Goal: Navigation & Orientation: Find specific page/section

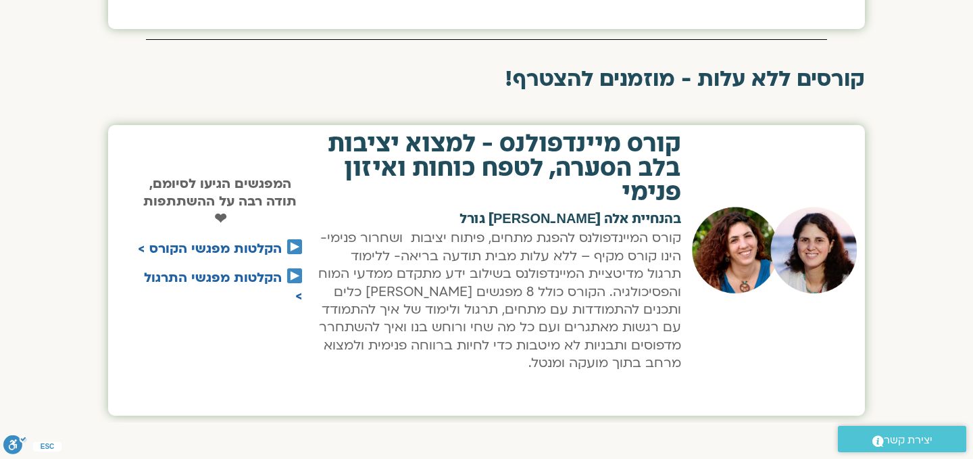
scroll to position [778, 0]
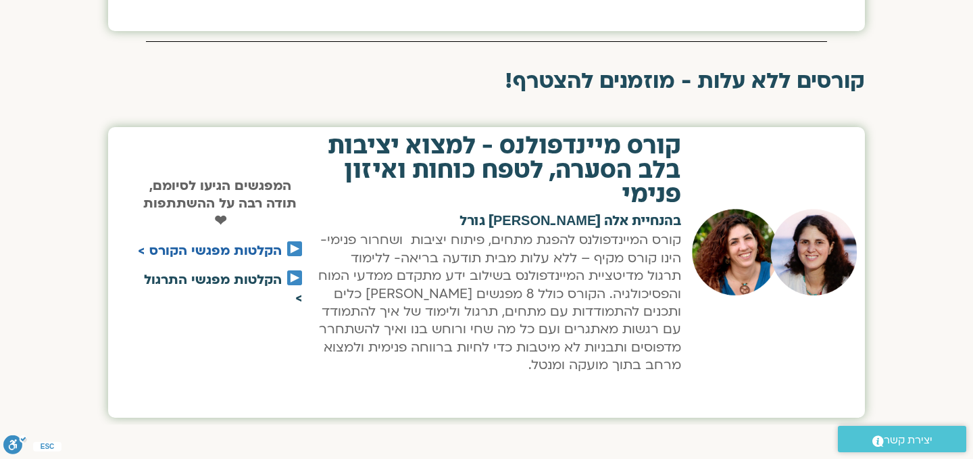
click at [182, 279] on link "הקלטות מפגשי התרגול >" at bounding box center [223, 288] width 159 height 35
